Goal: Transaction & Acquisition: Purchase product/service

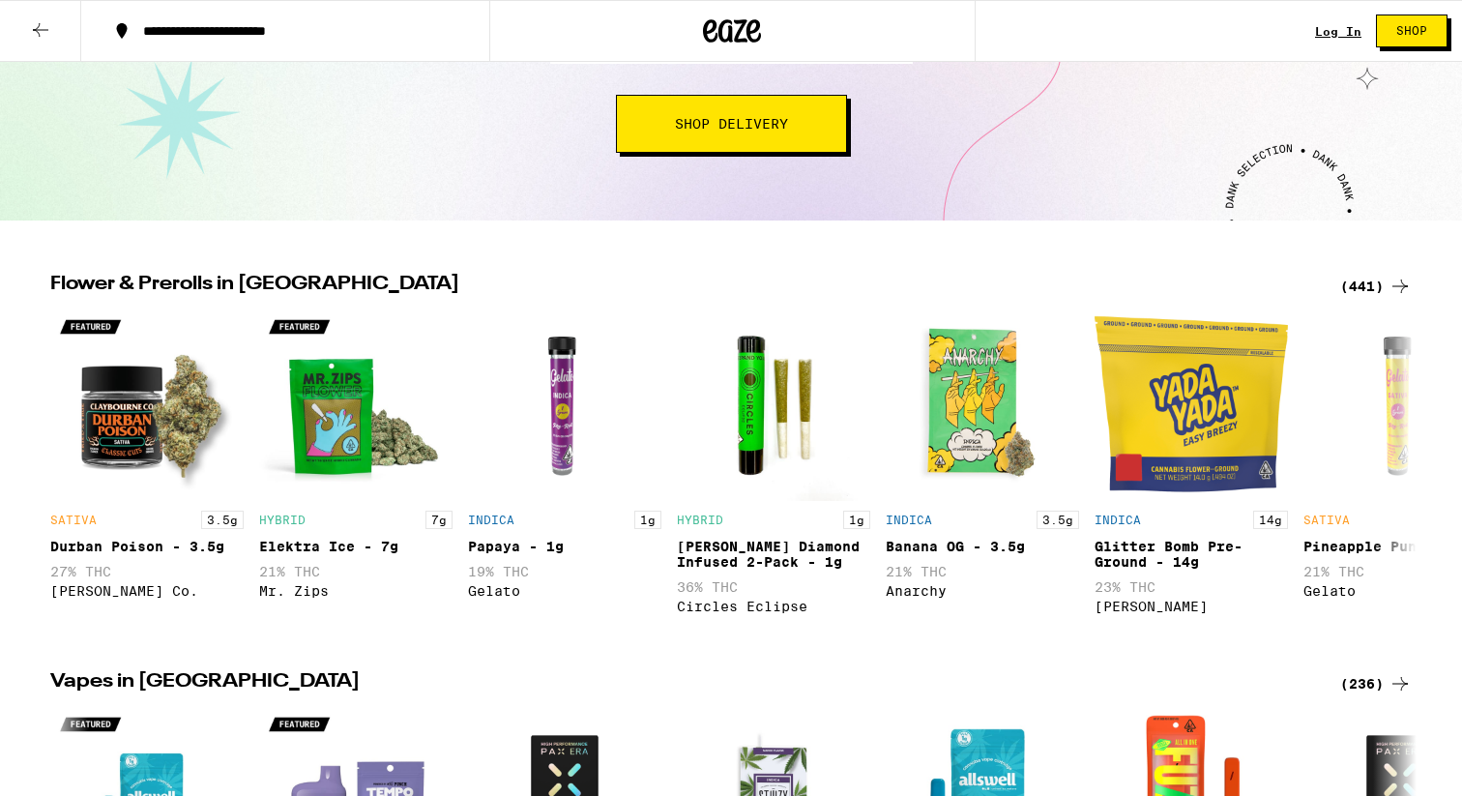
scroll to position [341, 0]
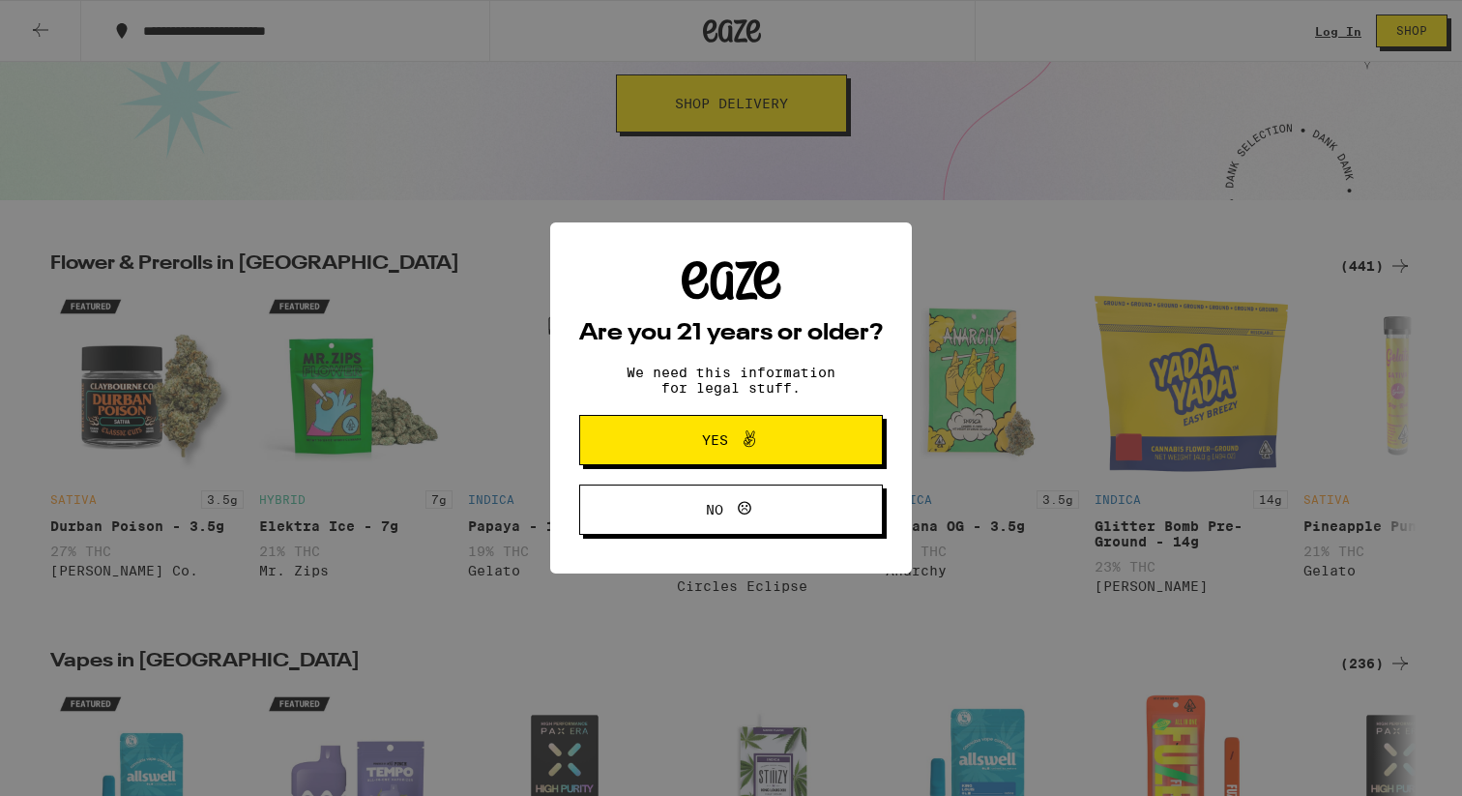
click at [710, 527] on button "No" at bounding box center [731, 509] width 304 height 50
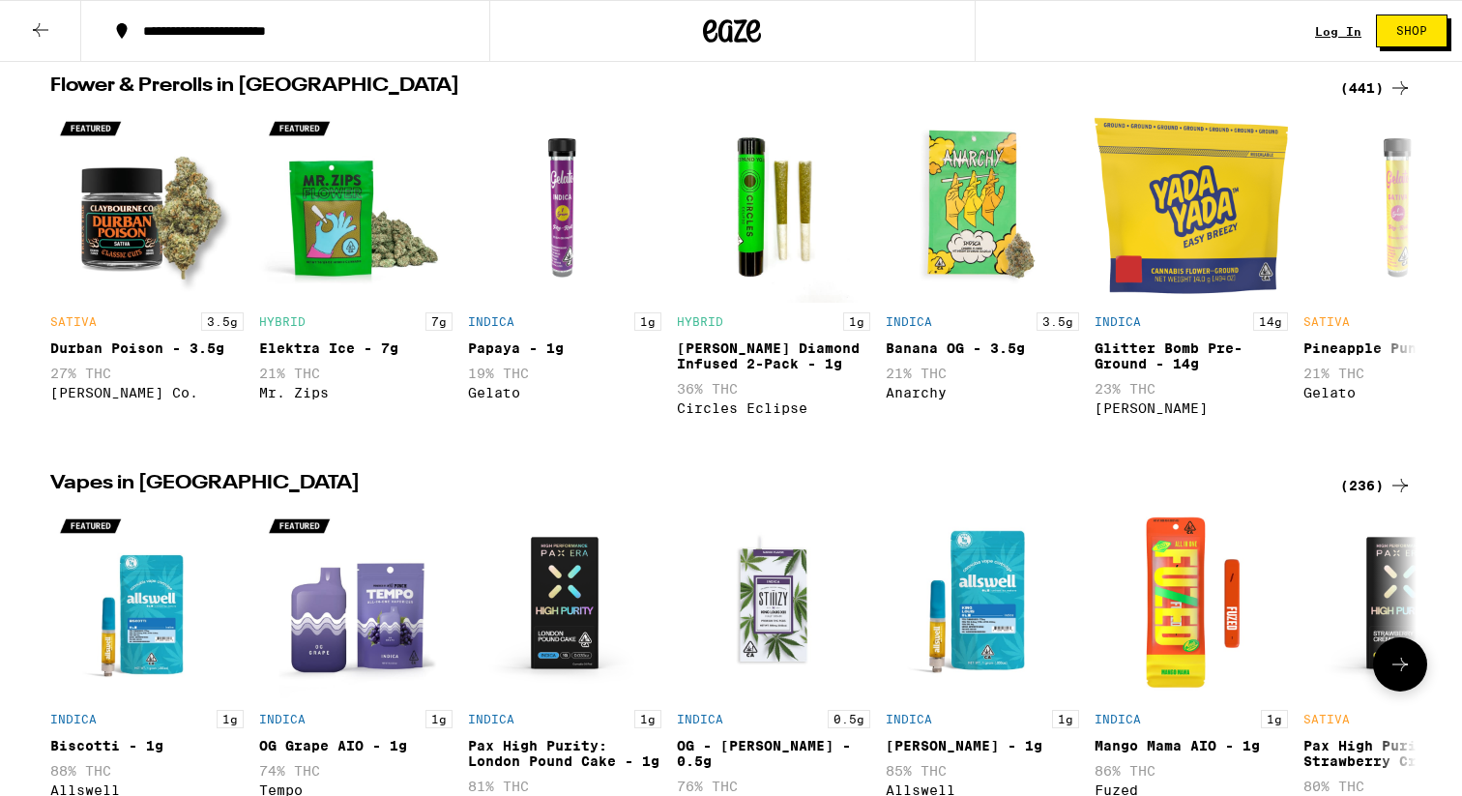
scroll to position [504, 0]
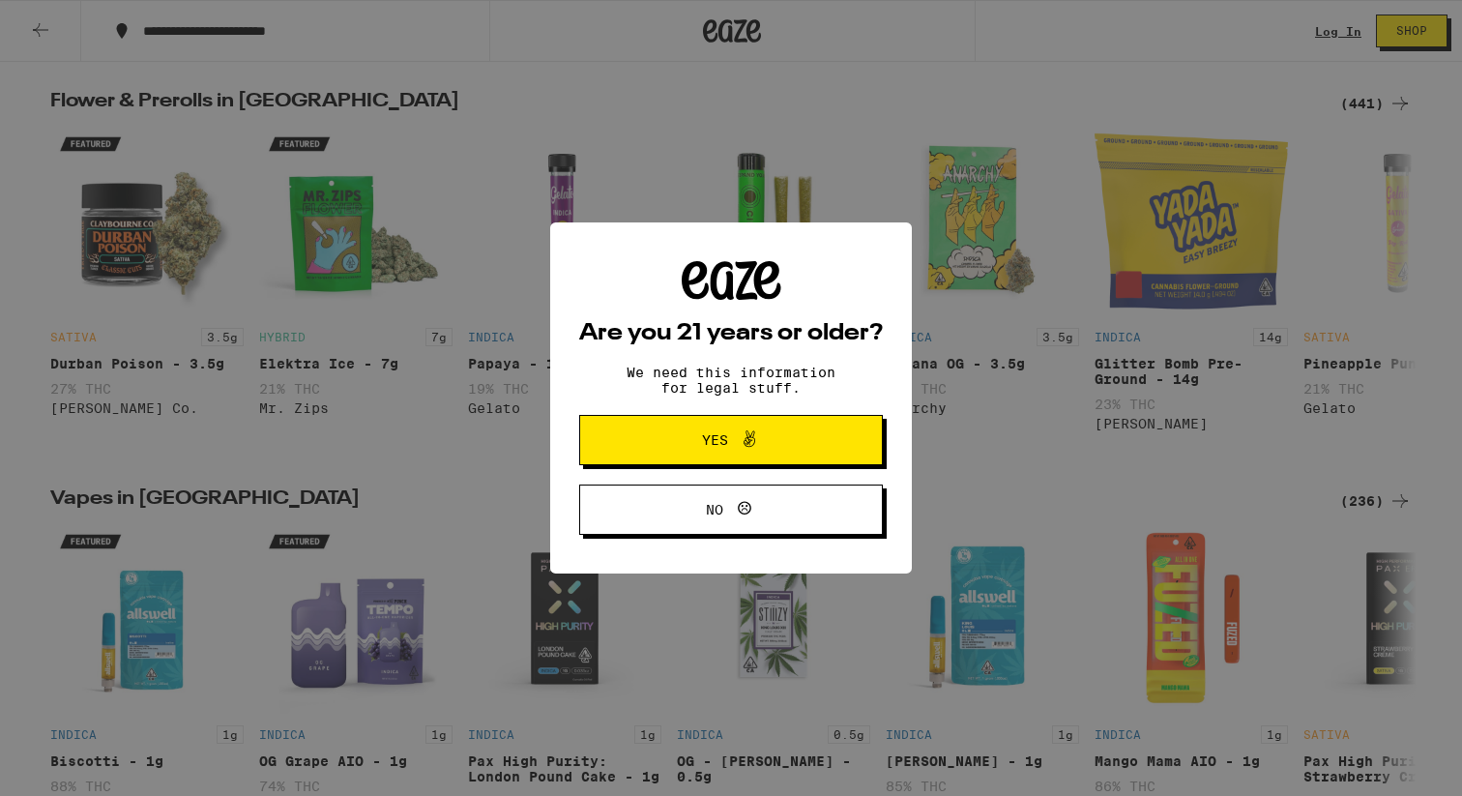
click at [689, 459] on button "Yes" at bounding box center [731, 440] width 304 height 50
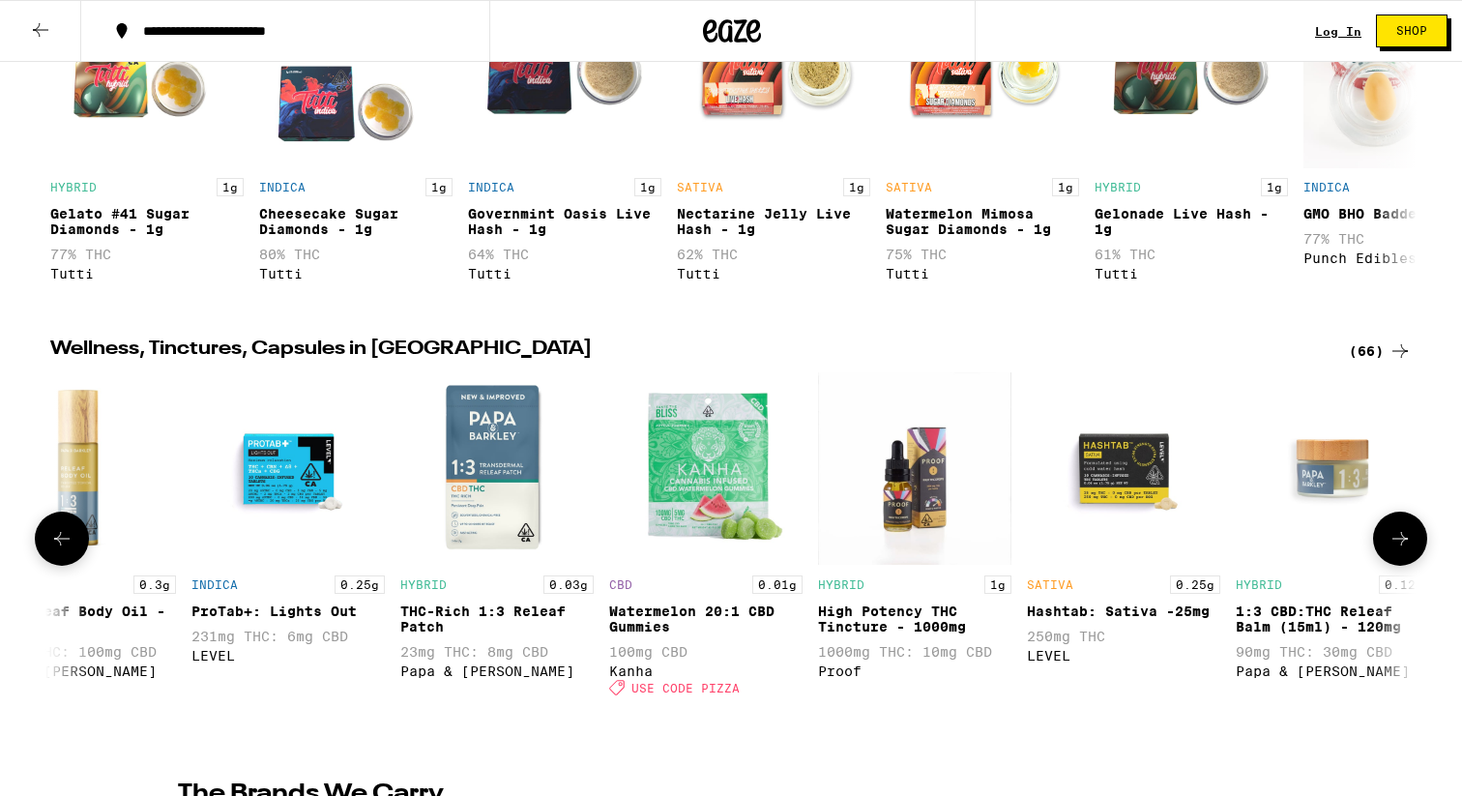
scroll to position [0, 2816]
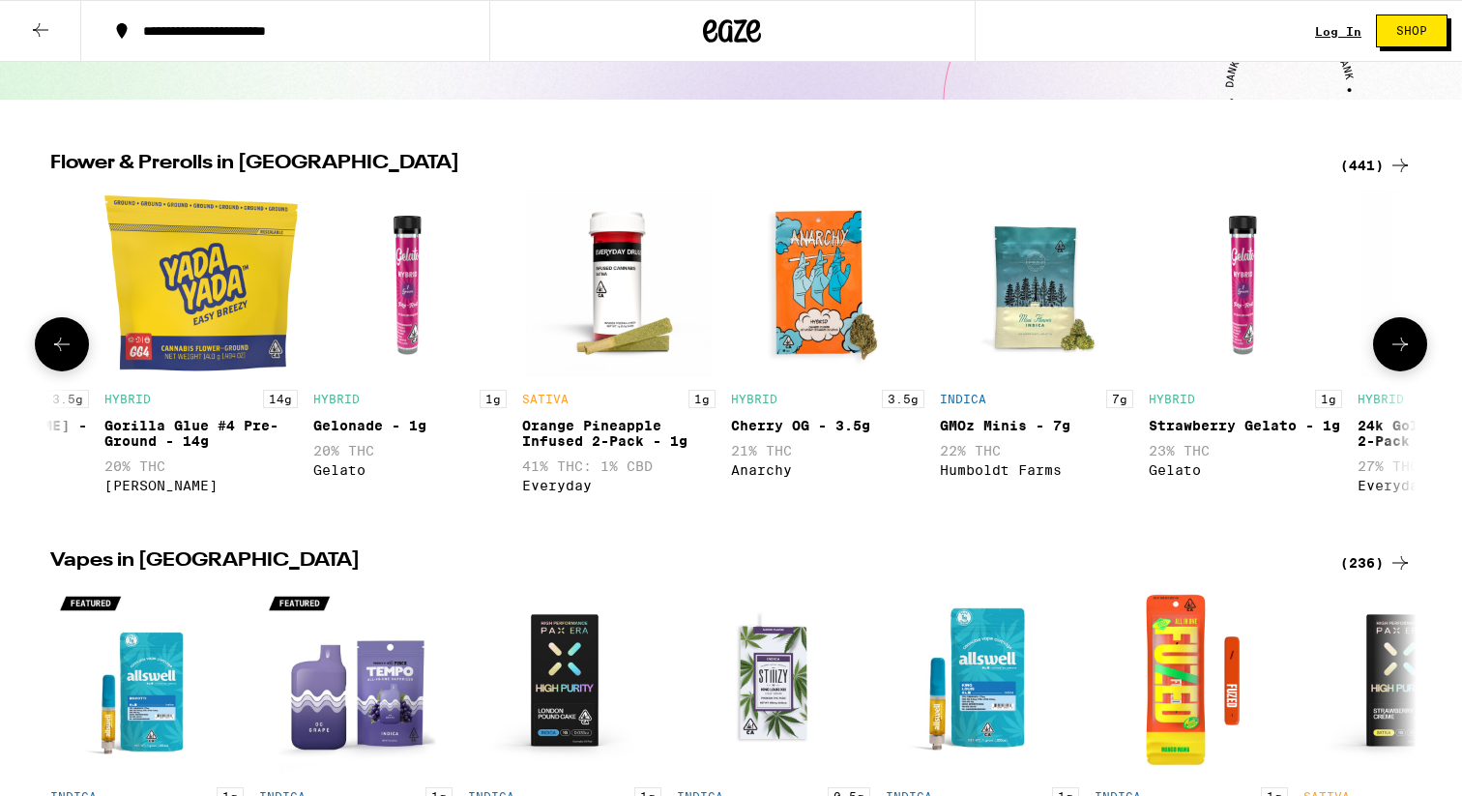
scroll to position [0, 2816]
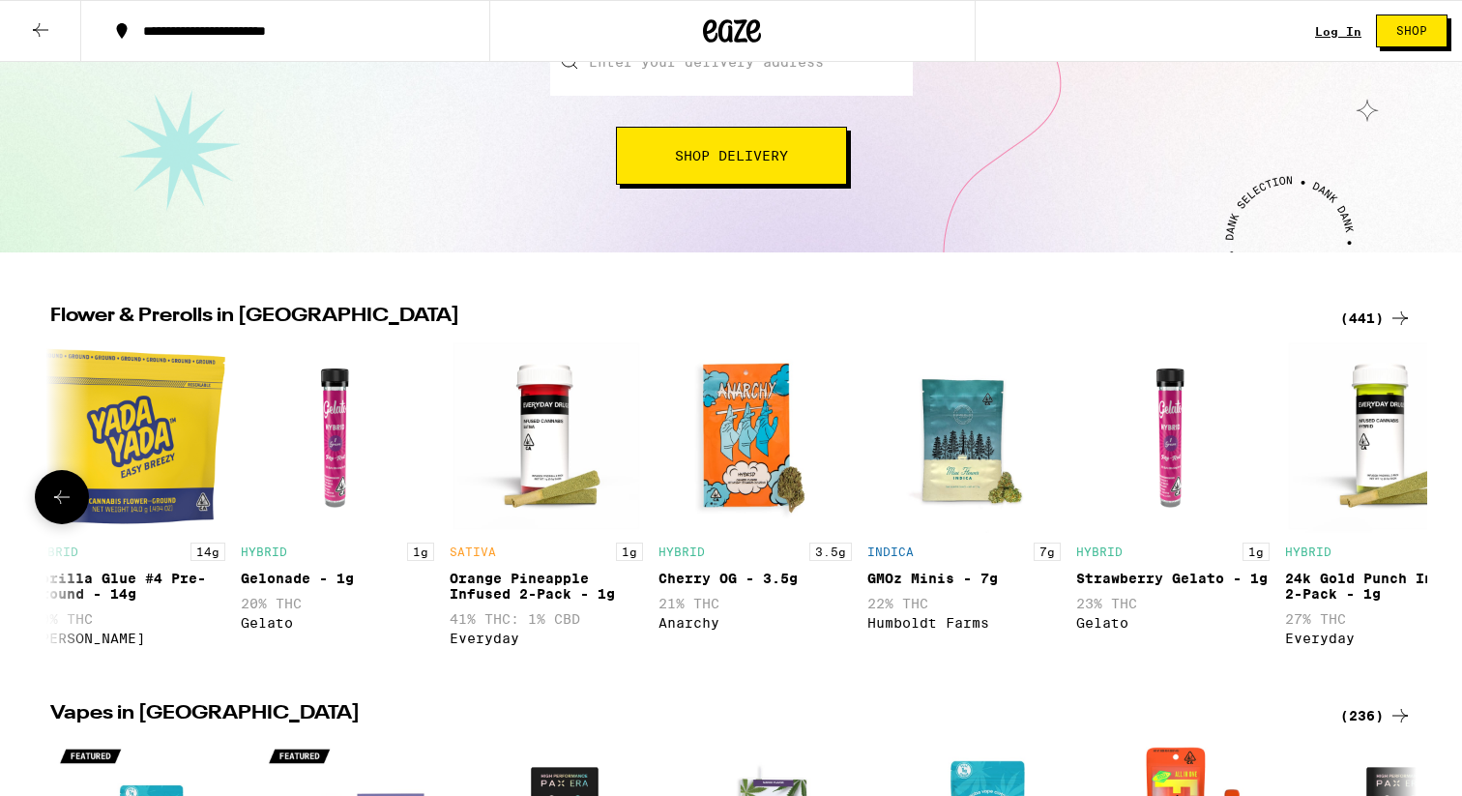
scroll to position [0, 2816]
